Goal: Task Accomplishment & Management: Manage account settings

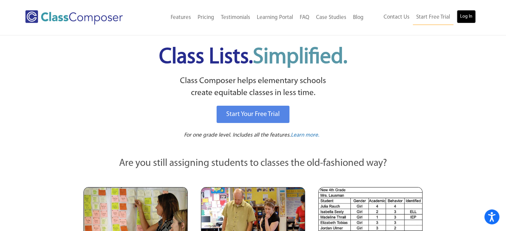
click at [472, 19] on link "Log In" at bounding box center [465, 16] width 19 height 13
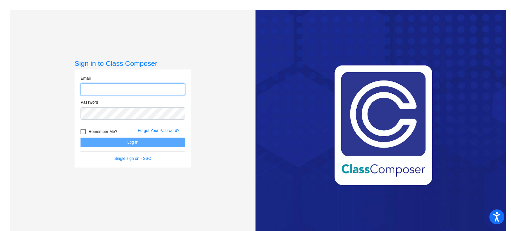
type input "[EMAIL_ADDRESS][DOMAIN_NAME]"
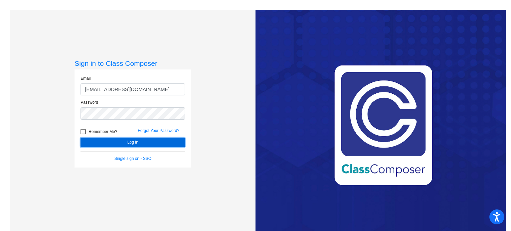
click at [126, 144] on button "Log In" at bounding box center [132, 143] width 104 height 10
